Goal: Task Accomplishment & Management: Manage account settings

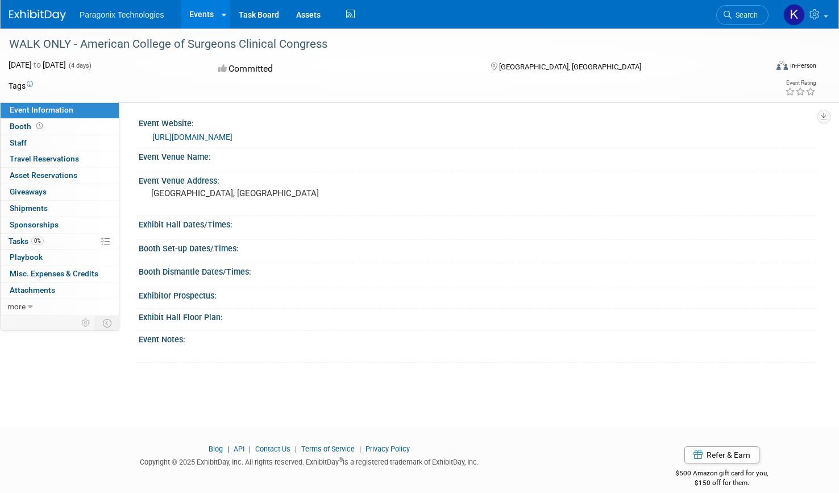
click at [28, 15] on img at bounding box center [37, 15] width 57 height 11
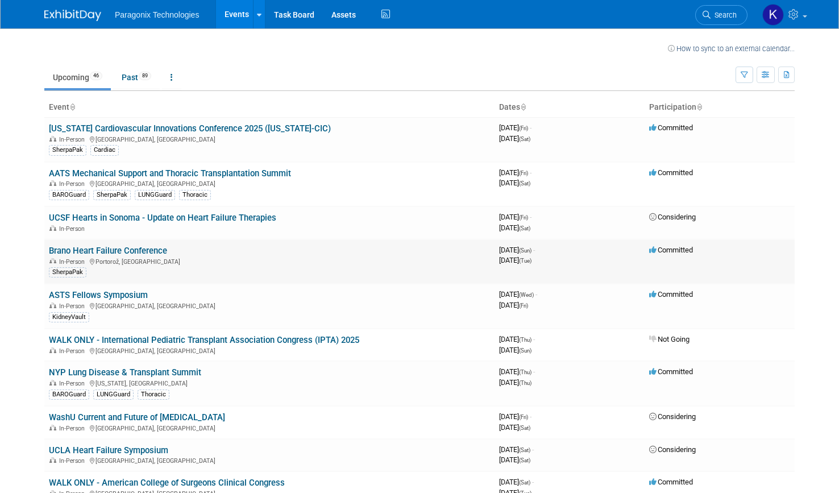
click at [150, 250] on link "Brano Heart Failure Conference" at bounding box center [108, 251] width 118 height 10
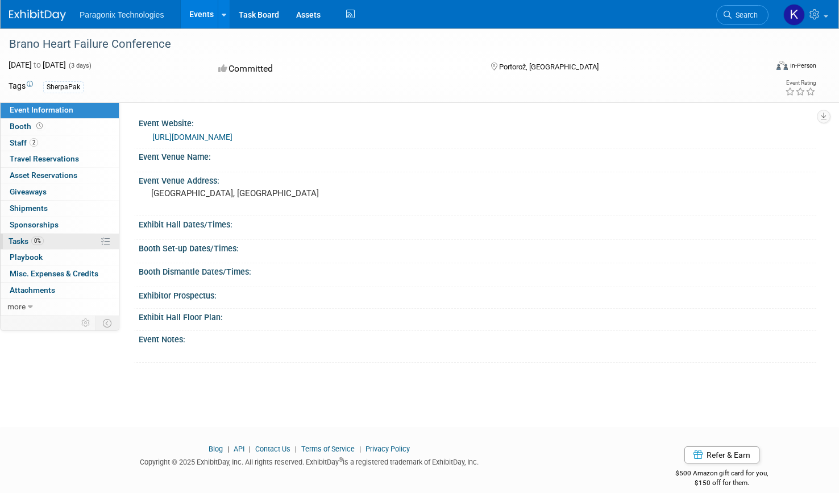
click at [21, 239] on span "Tasks 0%" at bounding box center [26, 241] width 35 height 9
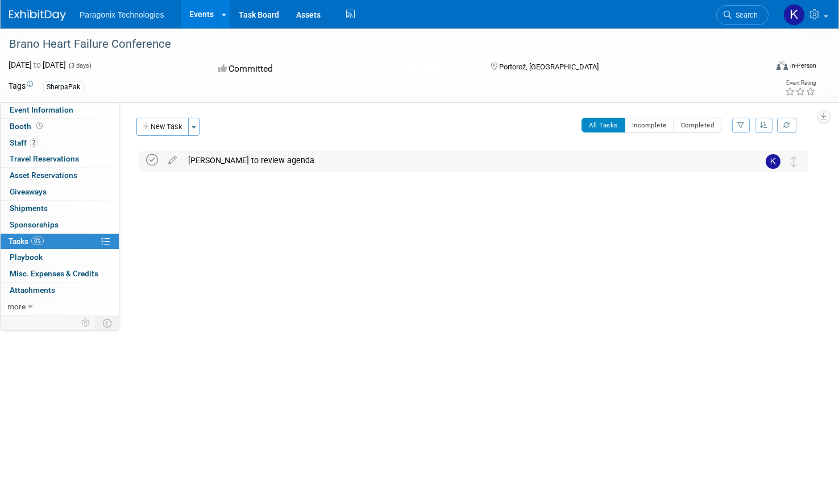
click at [152, 159] on icon at bounding box center [152, 160] width 12 height 12
click at [23, 143] on span "Staff 2" at bounding box center [24, 142] width 28 height 9
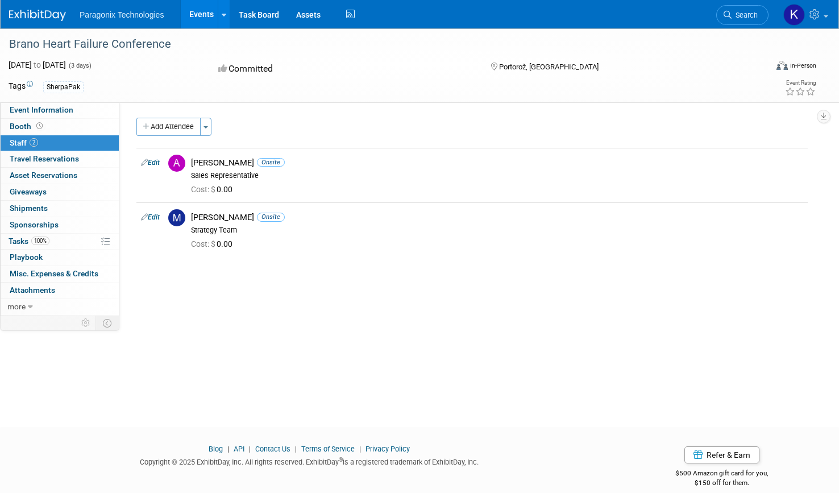
click at [43, 11] on img at bounding box center [37, 15] width 57 height 11
